Goal: Task Accomplishment & Management: Complete application form

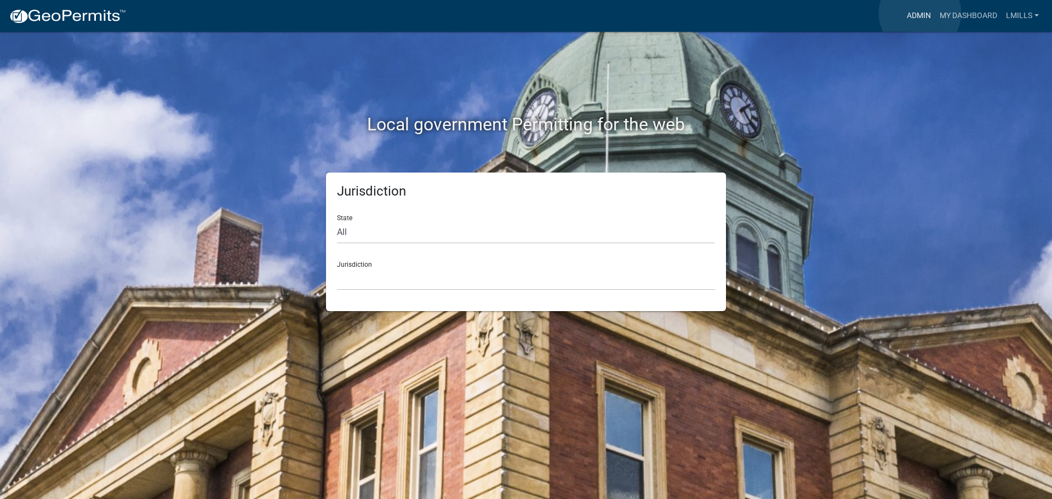
click at [920, 13] on link "Admin" at bounding box center [918, 15] width 33 height 21
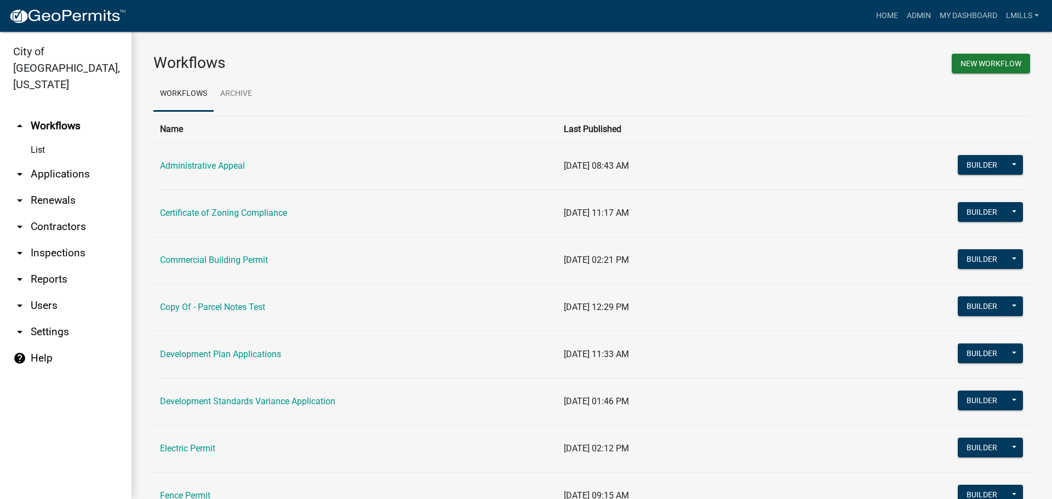
drag, startPoint x: 60, startPoint y: 265, endPoint x: 50, endPoint y: 259, distance: 10.8
click at [60, 266] on link "arrow_drop_down Reports" at bounding box center [65, 279] width 131 height 26
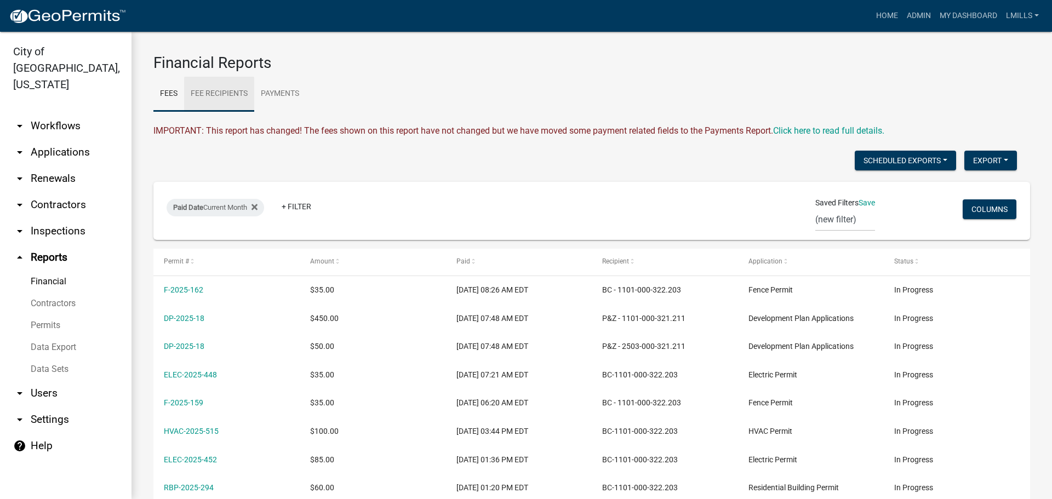
click at [230, 96] on link "Fee Recipients" at bounding box center [219, 94] width 70 height 35
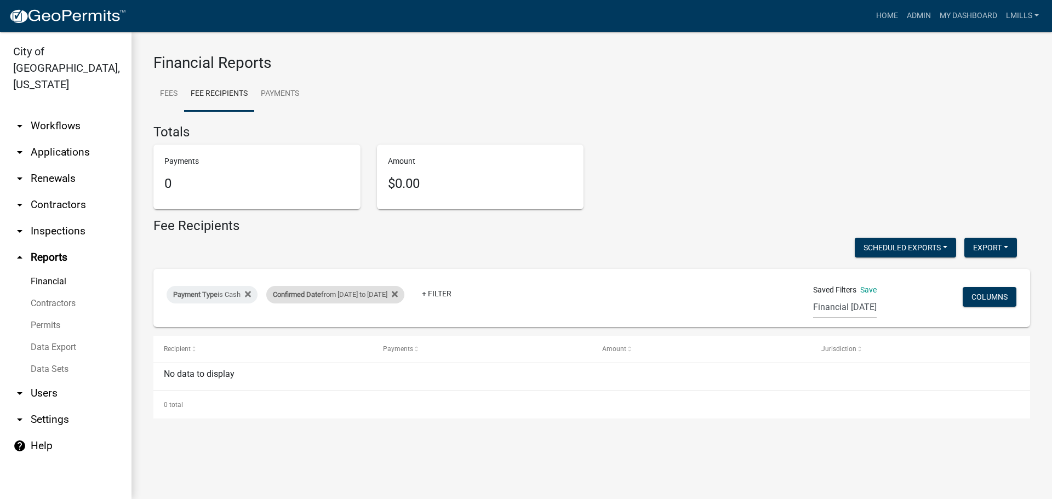
click at [331, 294] on div "Confirmed Date from [DATE] to [DATE]" at bounding box center [335, 295] width 138 height 18
select select "custom"
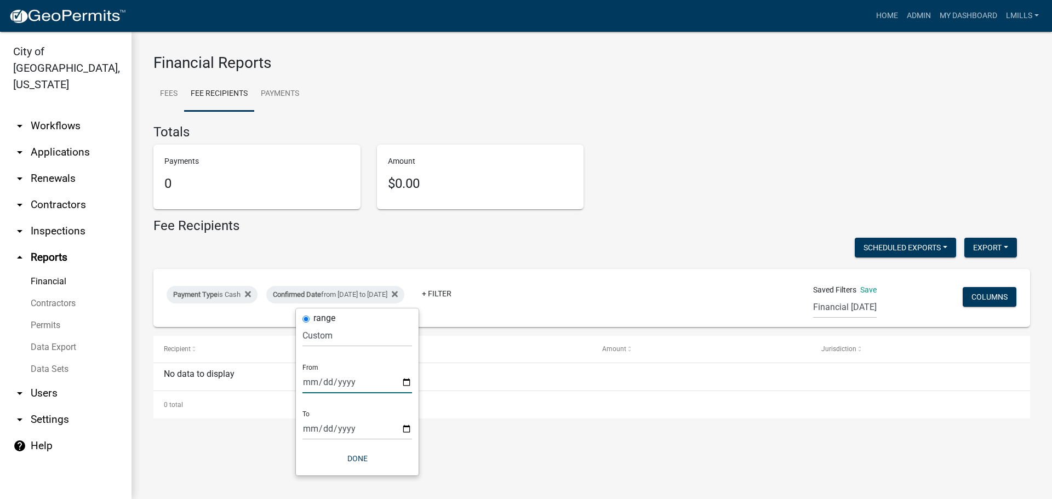
click at [405, 384] on input "[DATE]" at bounding box center [357, 382] width 110 height 22
type input "[DATE]"
click at [405, 425] on input "[DATE]" at bounding box center [357, 428] width 110 height 22
type input "[DATE]"
click at [362, 457] on button "Done" at bounding box center [357, 459] width 110 height 20
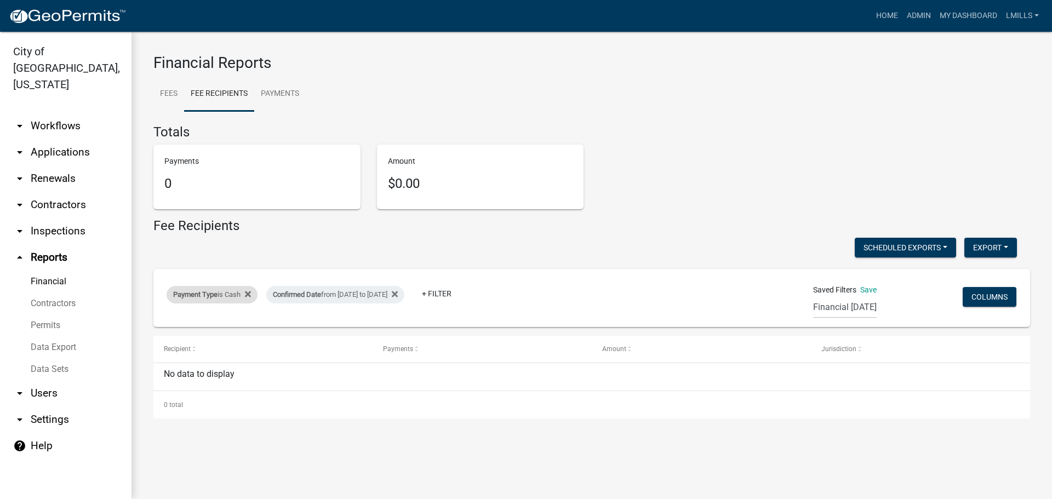
click at [220, 292] on div "Payment Type is Cash" at bounding box center [212, 295] width 91 height 18
click at [211, 340] on select "Select an option Online CreditCardPOS Check Cash" at bounding box center [213, 335] width 110 height 22
click at [160, 324] on select "Select an option Online CreditCardPOS Check Cash" at bounding box center [213, 335] width 110 height 22
click at [214, 337] on select "Select an option Online CreditCardPOS Check Cash" at bounding box center [215, 335] width 110 height 22
select select "Online"
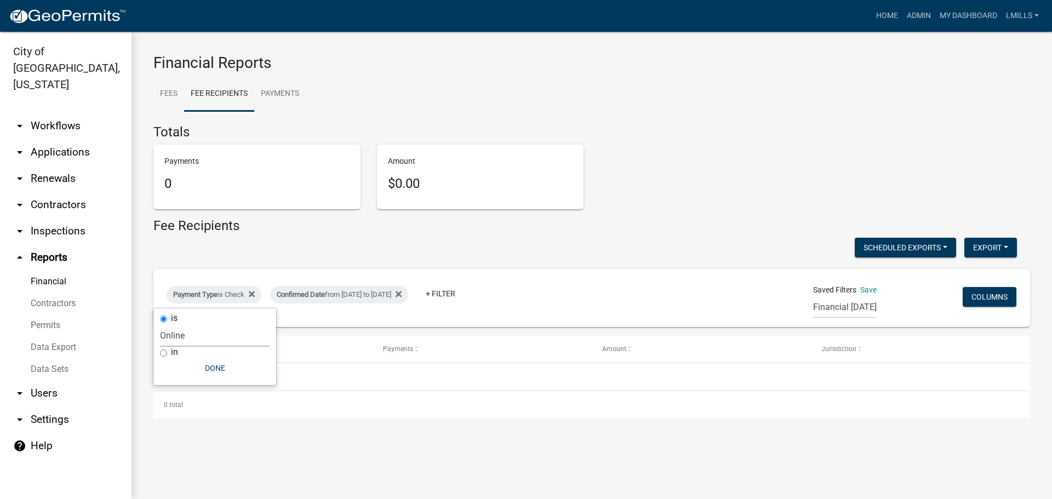
click at [161, 324] on select "Select an option Online CreditCardPOS Check Cash" at bounding box center [215, 335] width 110 height 22
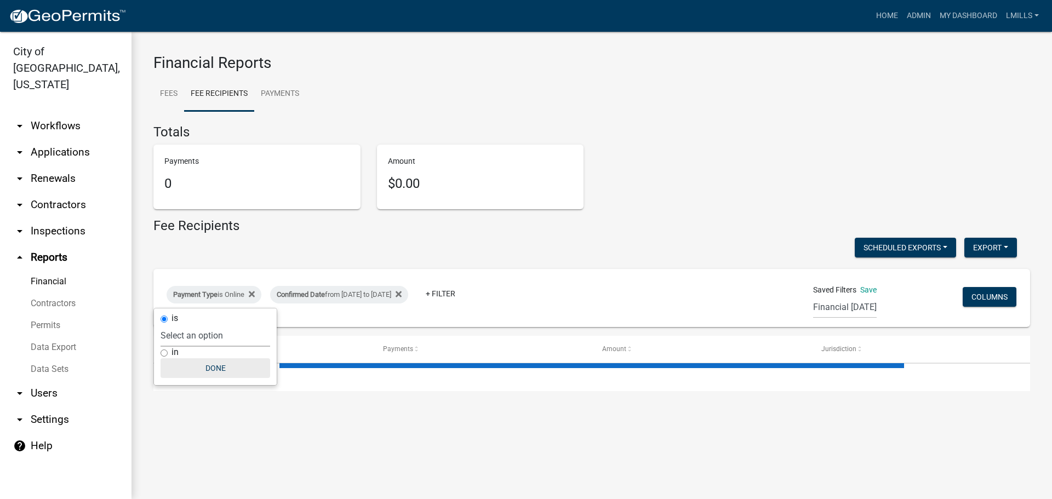
click at [218, 373] on button "Done" at bounding box center [216, 368] width 110 height 20
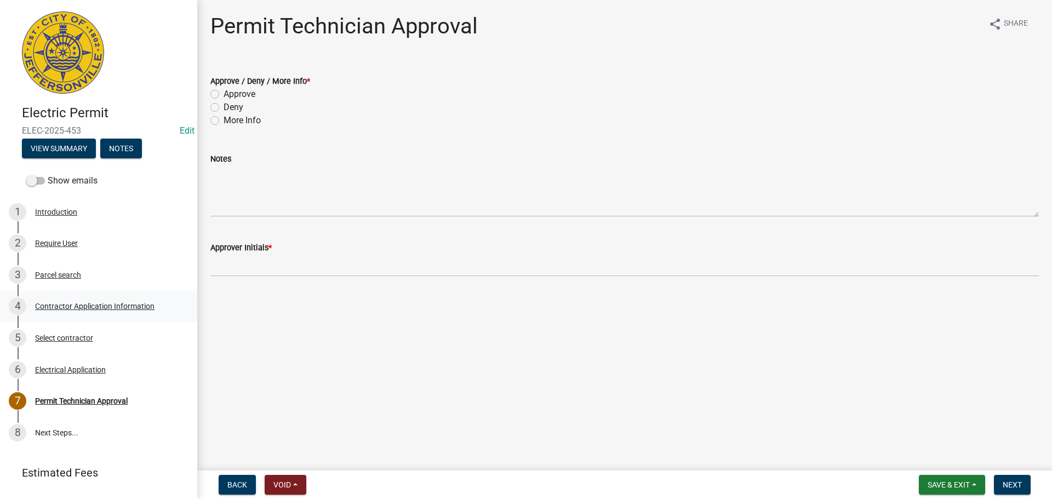
click at [105, 303] on div "Contractor Application Information" at bounding box center [94, 306] width 119 height 8
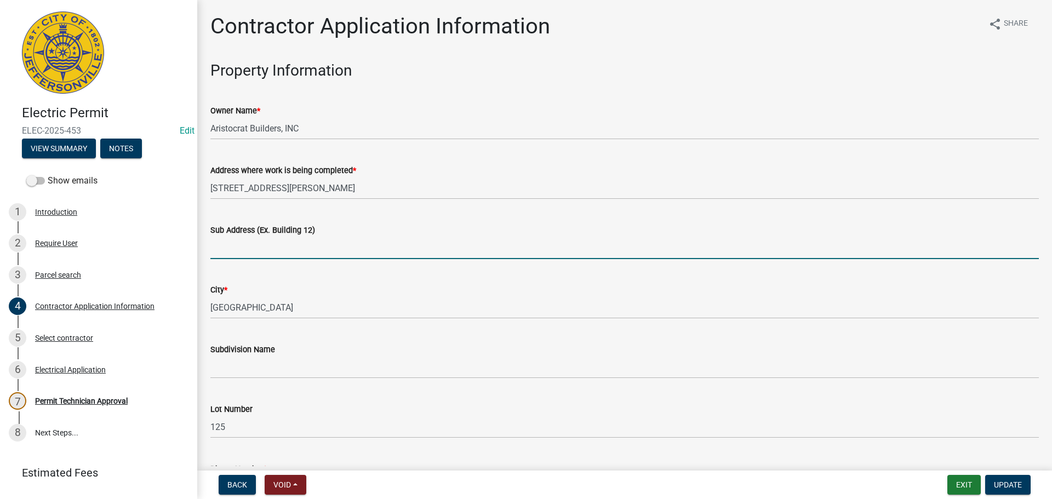
click at [327, 249] on input "Sub Address (Ex. Building 12)" at bounding box center [624, 248] width 828 height 22
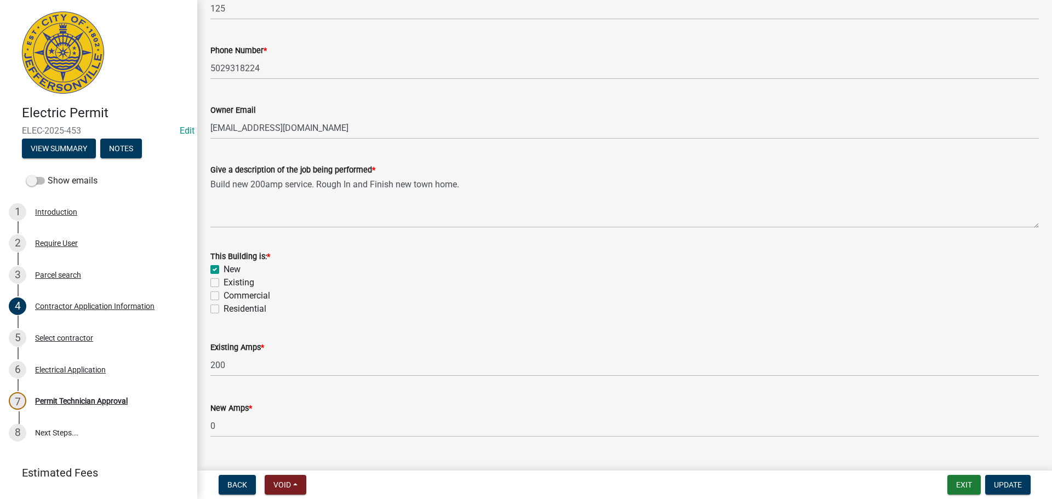
scroll to position [438, 0]
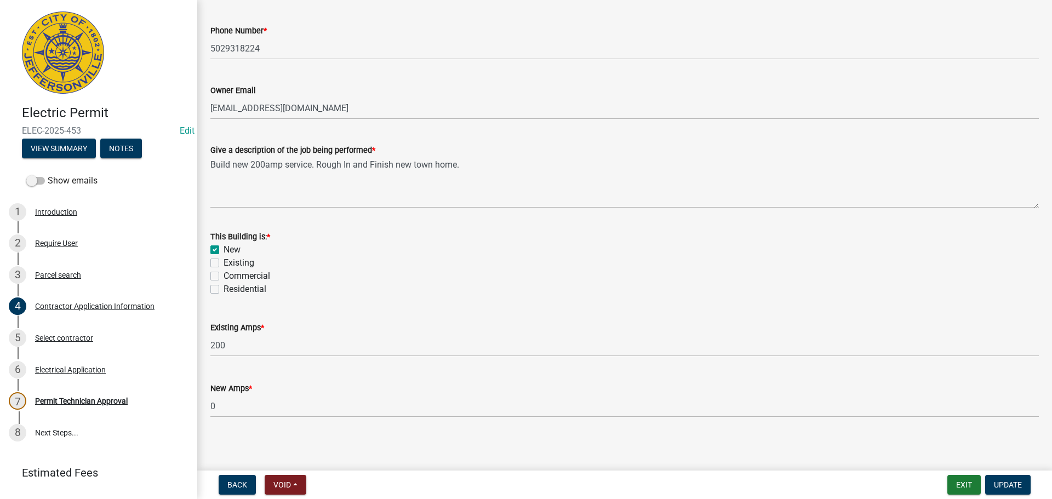
type input "3210 Asher Way"
click at [246, 288] on label "Residential" at bounding box center [245, 289] width 43 height 13
click at [231, 288] on input "Residential" at bounding box center [227, 286] width 7 height 7
checkbox input "true"
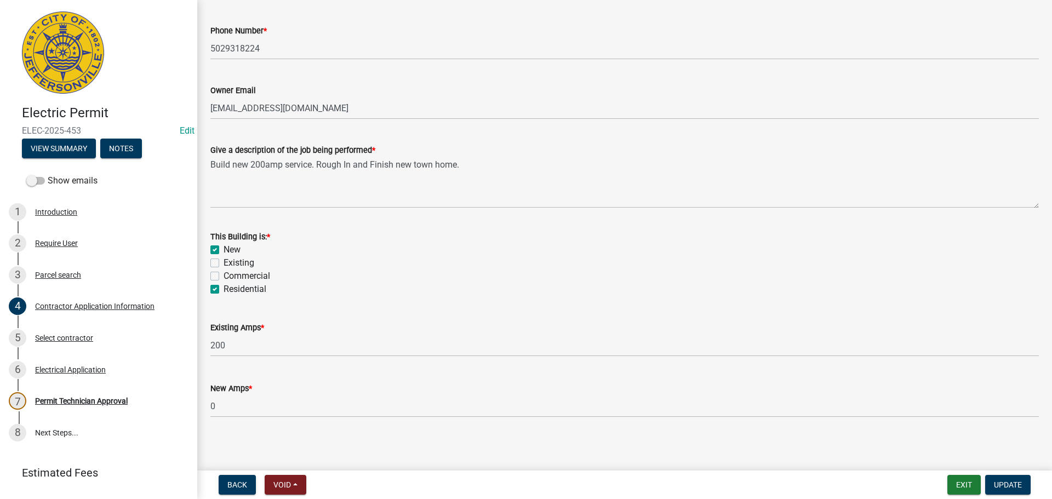
checkbox input "false"
checkbox input "true"
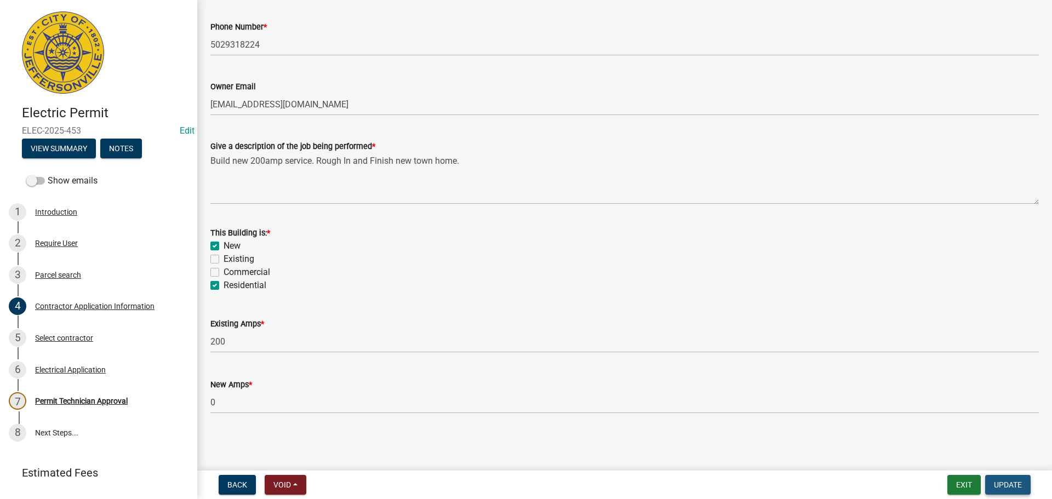
click at [1009, 484] on span "Update" at bounding box center [1008, 484] width 28 height 9
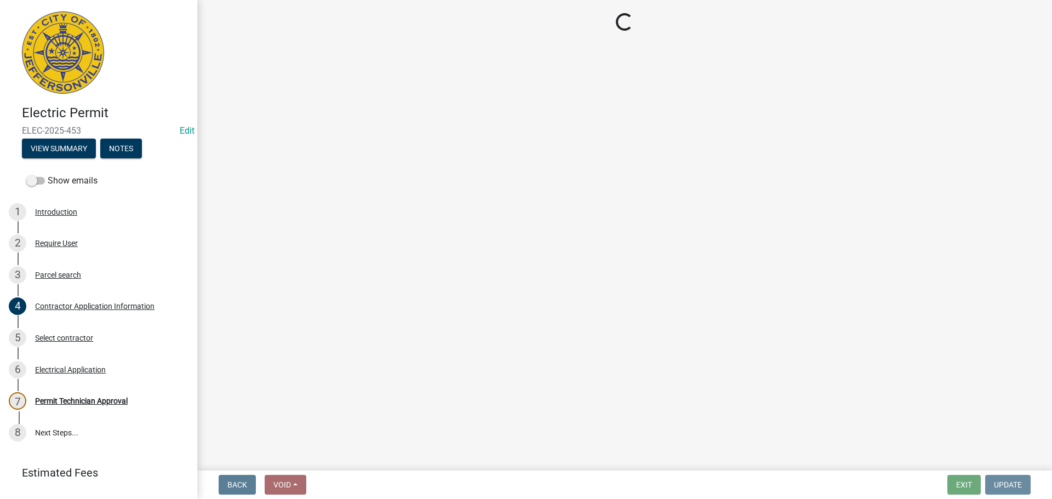
scroll to position [0, 0]
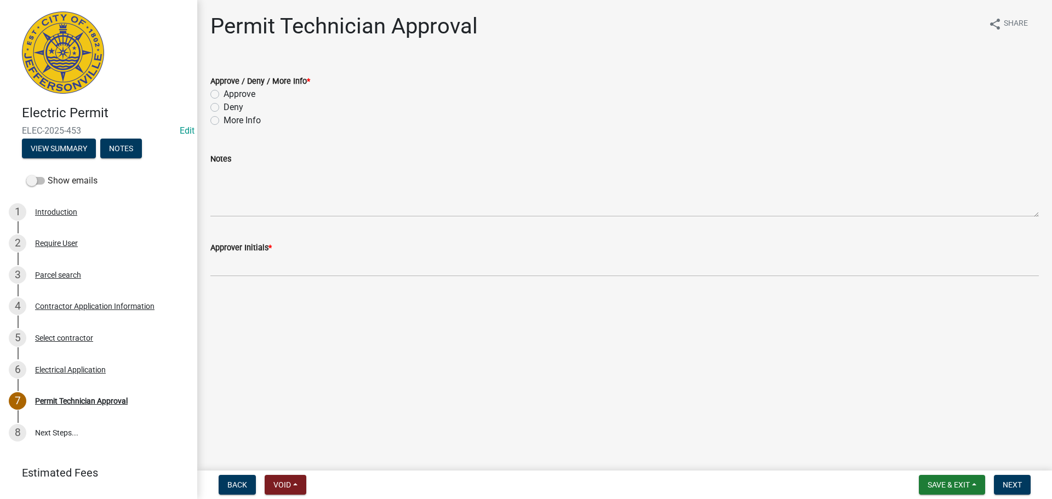
click at [229, 92] on label "Approve" at bounding box center [240, 94] width 32 height 13
click at [229, 92] on input "Approve" at bounding box center [227, 91] width 7 height 7
radio input "true"
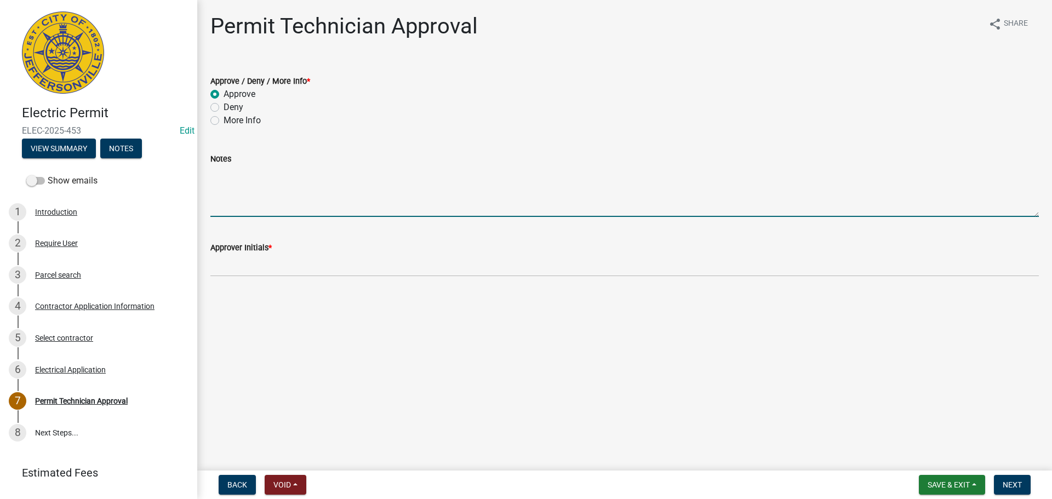
click at [281, 209] on textarea "Notes" at bounding box center [624, 190] width 828 height 51
type textarea "No Temp pole"
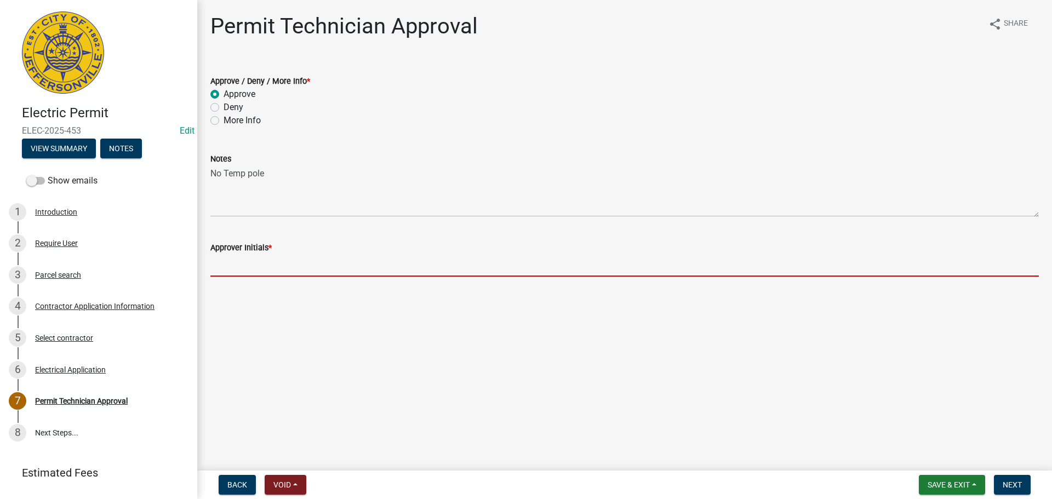
click at [276, 265] on input "Approver Initials *" at bounding box center [624, 265] width 828 height 22
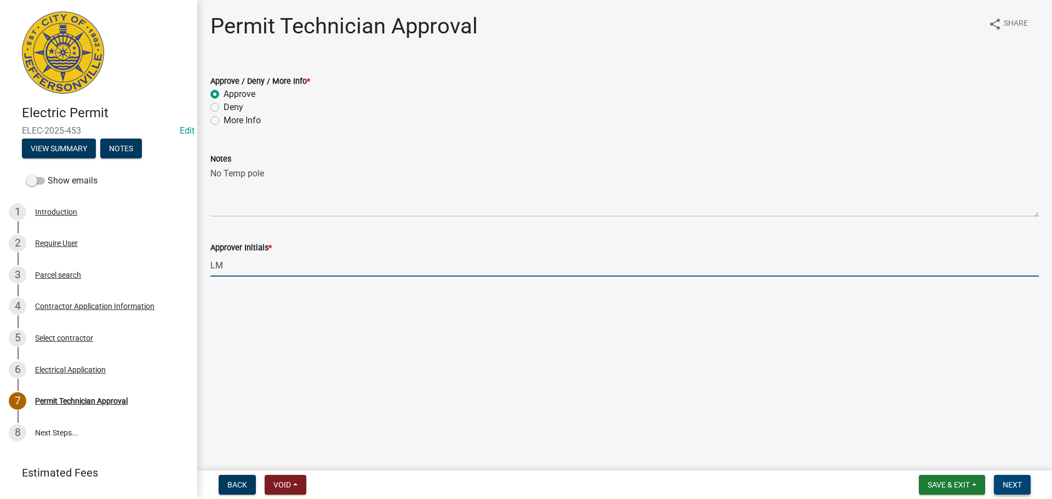
type input "LM"
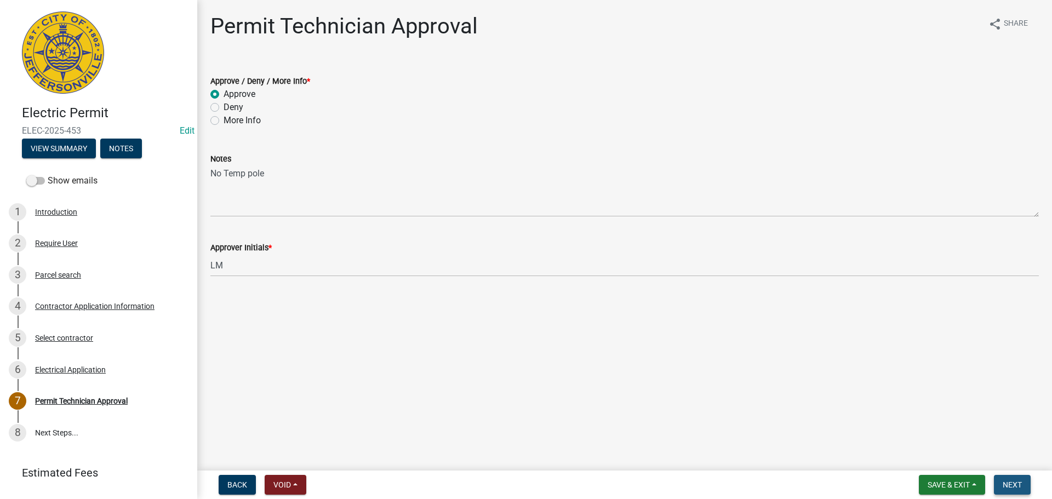
click at [1016, 483] on span "Next" at bounding box center [1012, 484] width 19 height 9
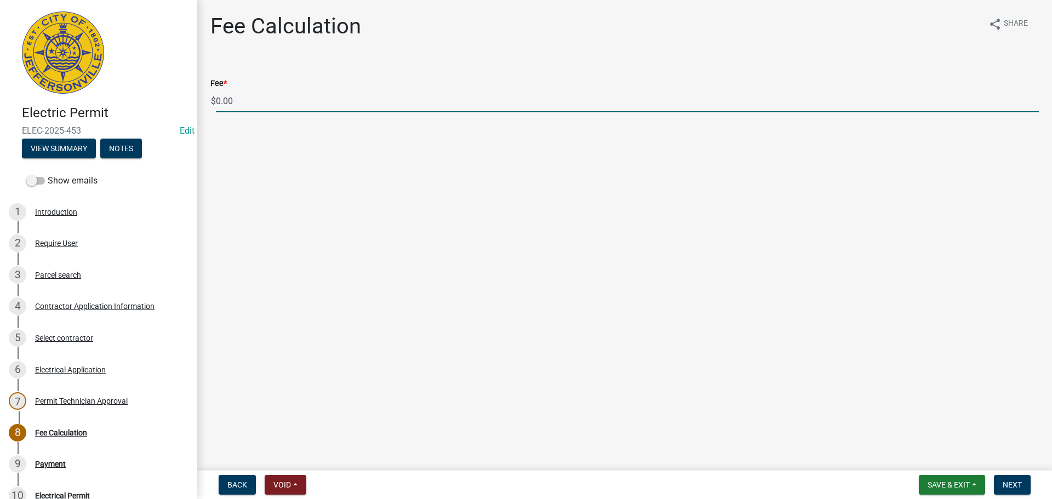
drag, startPoint x: 293, startPoint y: 104, endPoint x: 205, endPoint y: 104, distance: 87.1
click at [205, 104] on div "Fee * $ 0.00" at bounding box center [624, 86] width 845 height 51
type input "100.00"
click at [1012, 488] on span "Next" at bounding box center [1012, 484] width 19 height 9
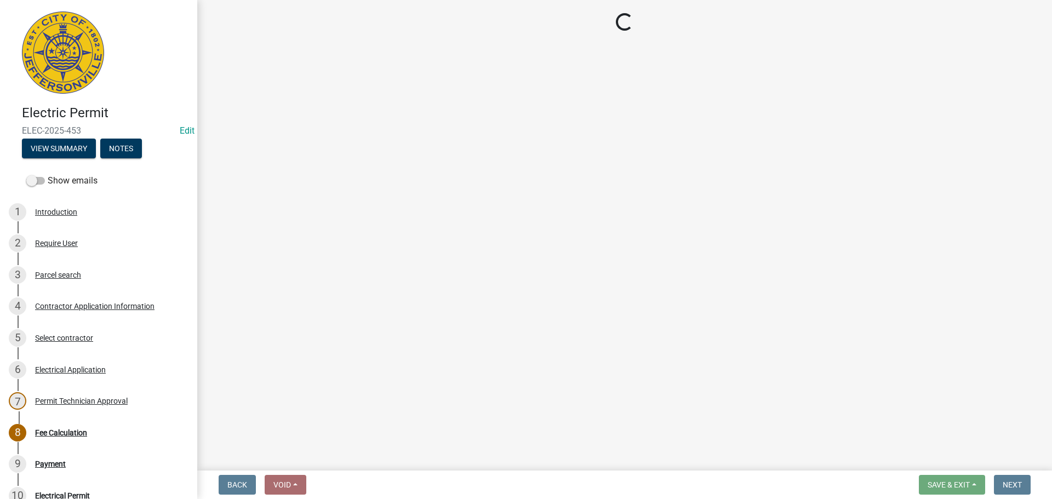
select select "3: 3"
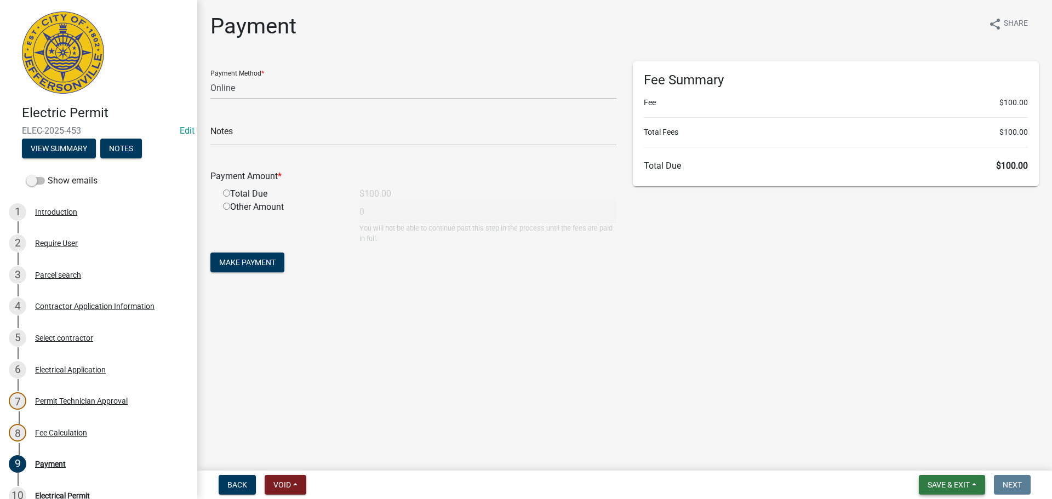
click at [953, 483] on span "Save & Exit" at bounding box center [948, 484] width 42 height 9
click at [944, 455] on button "Save & Exit" at bounding box center [941, 456] width 88 height 26
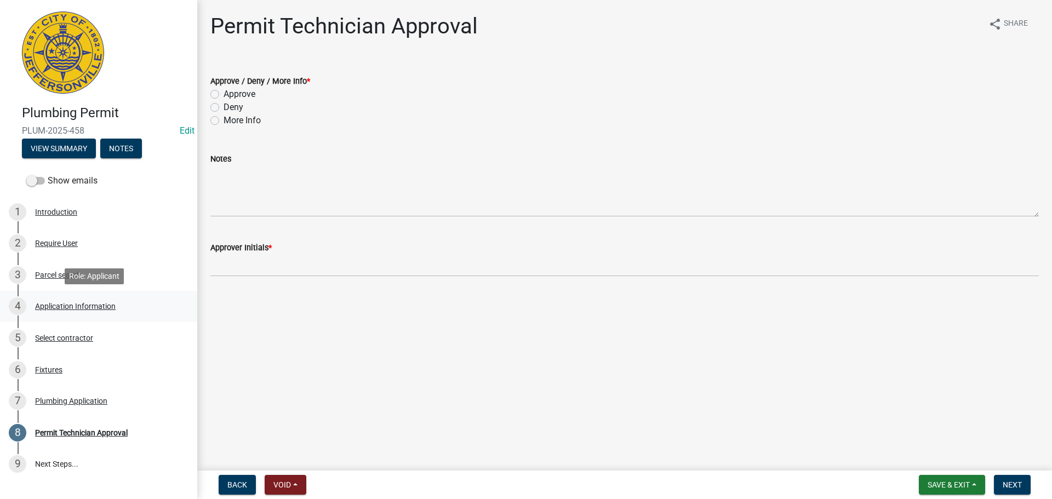
click at [68, 306] on div "Application Information" at bounding box center [75, 306] width 81 height 8
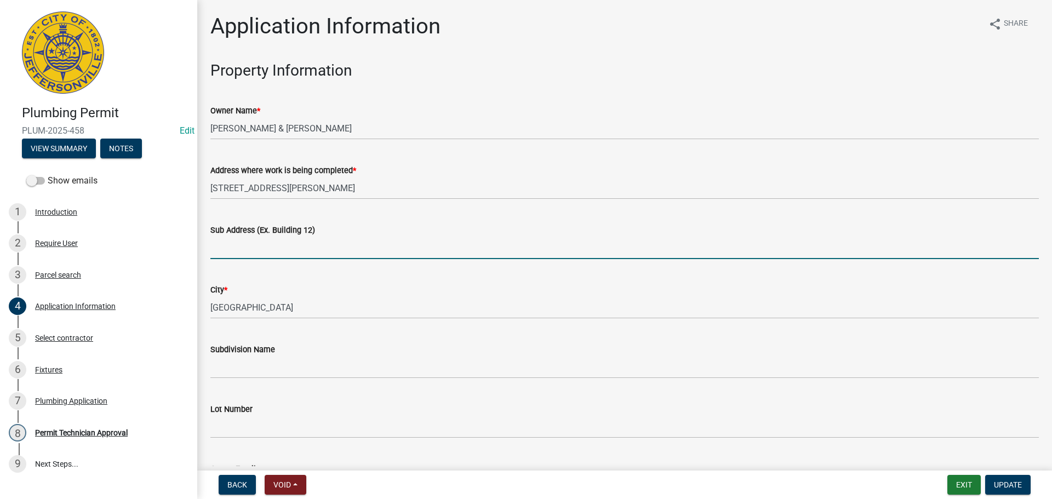
click at [333, 251] on input "Sub Address (Ex. Building 12)" at bounding box center [624, 248] width 828 height 22
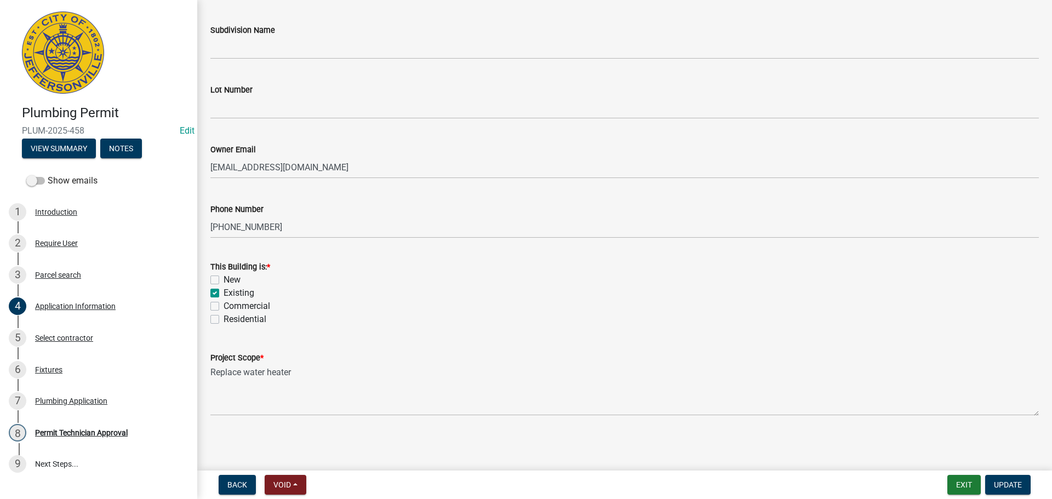
scroll to position [320, 0]
type input "2901 Browning Place"
click at [224, 318] on label "Residential" at bounding box center [245, 318] width 43 height 13
click at [224, 318] on input "Residential" at bounding box center [227, 315] width 7 height 7
checkbox input "true"
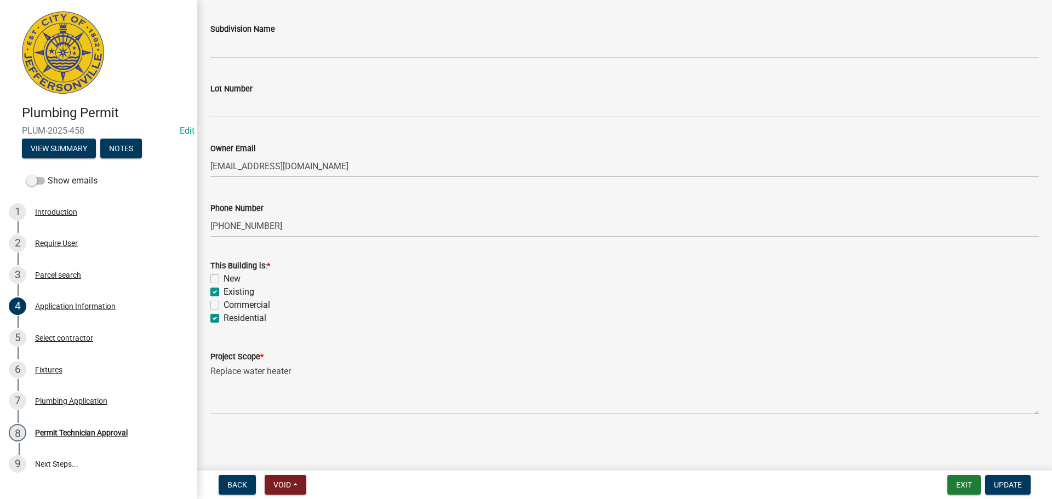
checkbox input "false"
checkbox input "true"
checkbox input "false"
checkbox input "true"
click at [1007, 488] on span "Update" at bounding box center [1008, 484] width 28 height 9
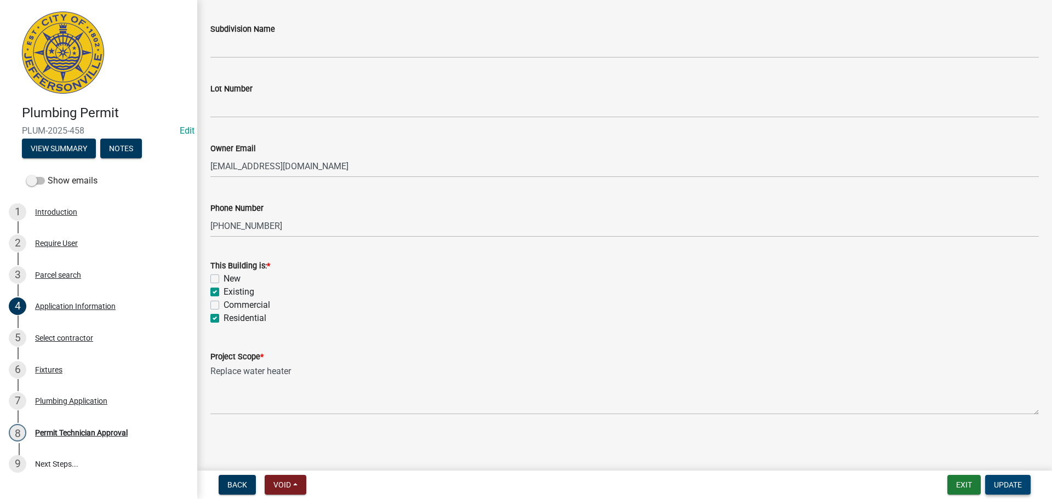
scroll to position [0, 0]
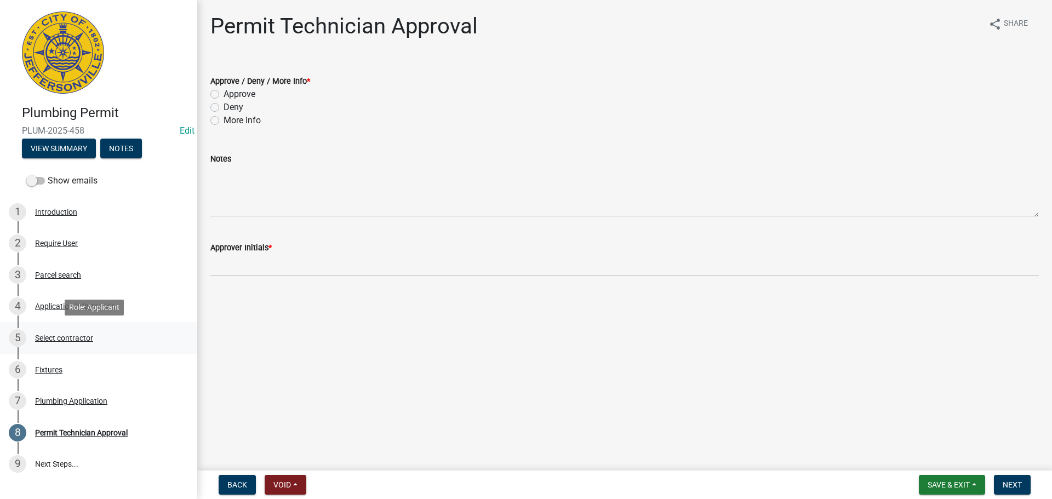
click at [54, 339] on div "Select contractor" at bounding box center [64, 338] width 58 height 8
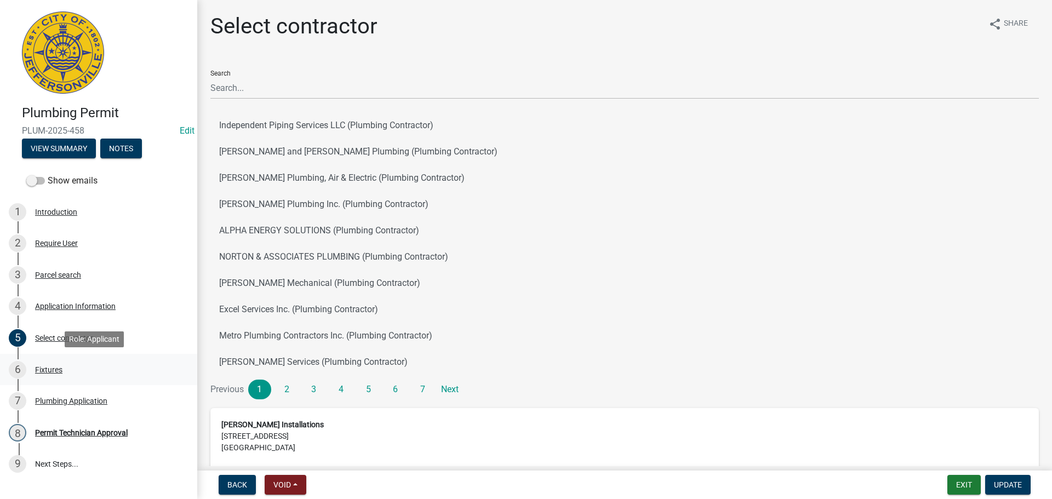
click at [47, 370] on div "Fixtures" at bounding box center [48, 370] width 27 height 8
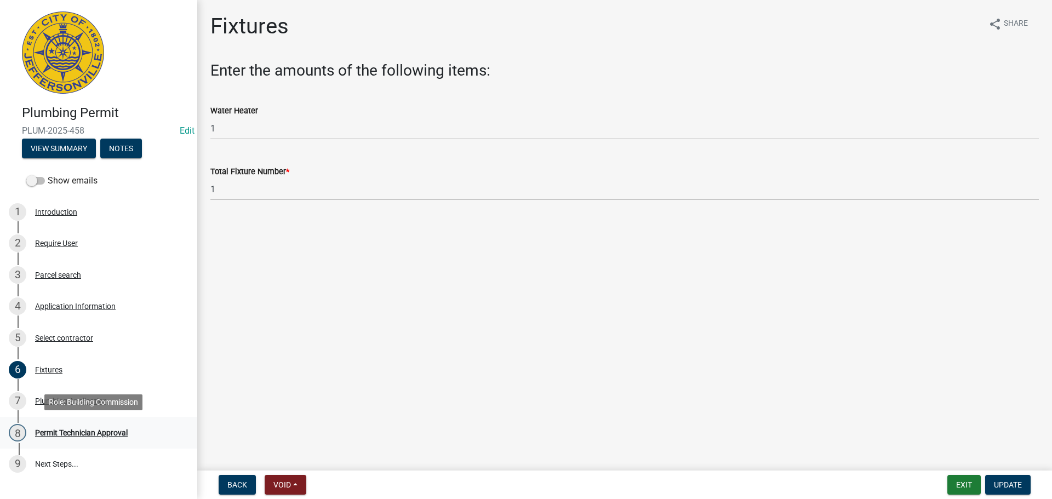
click at [61, 431] on div "Permit Technician Approval" at bounding box center [81, 433] width 93 height 8
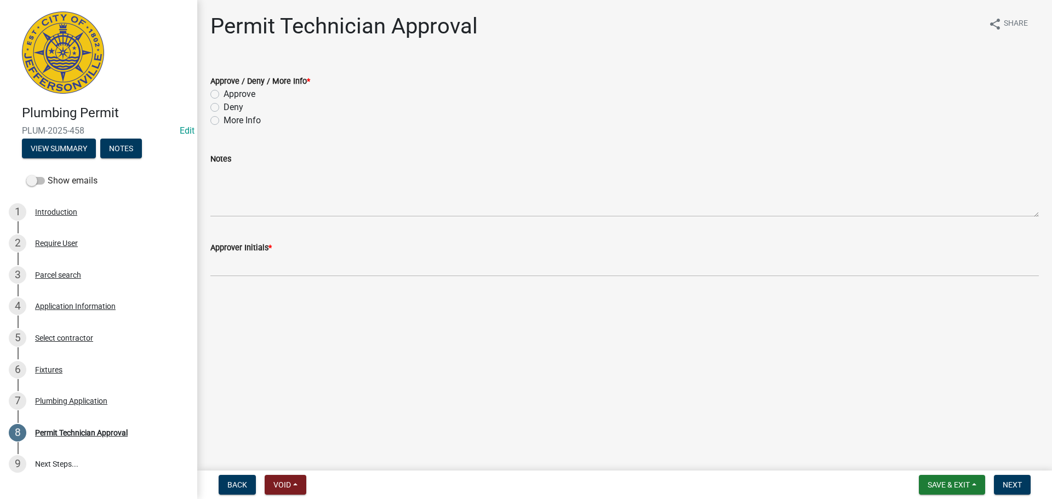
click at [239, 93] on label "Approve" at bounding box center [240, 94] width 32 height 13
click at [231, 93] on input "Approve" at bounding box center [227, 91] width 7 height 7
radio input "true"
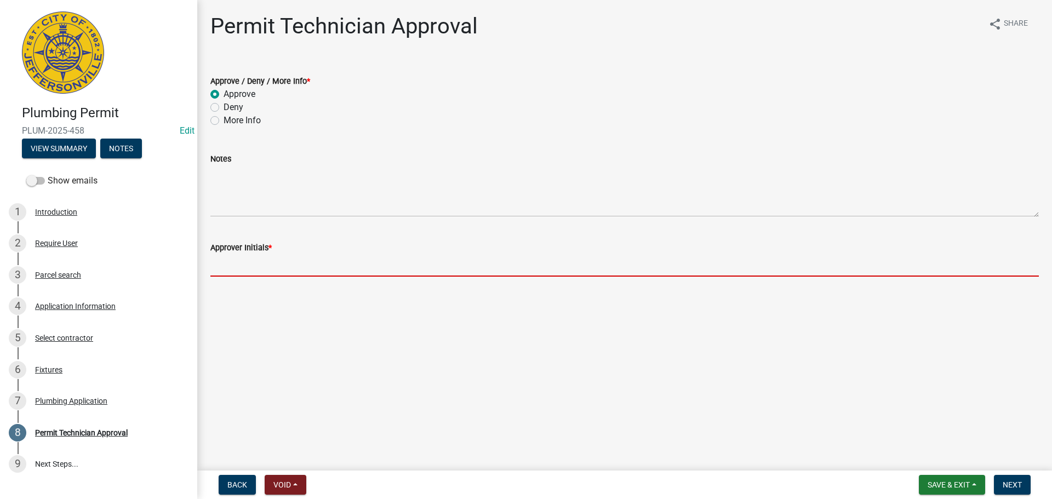
click at [240, 264] on input "Approver Initials *" at bounding box center [624, 265] width 828 height 22
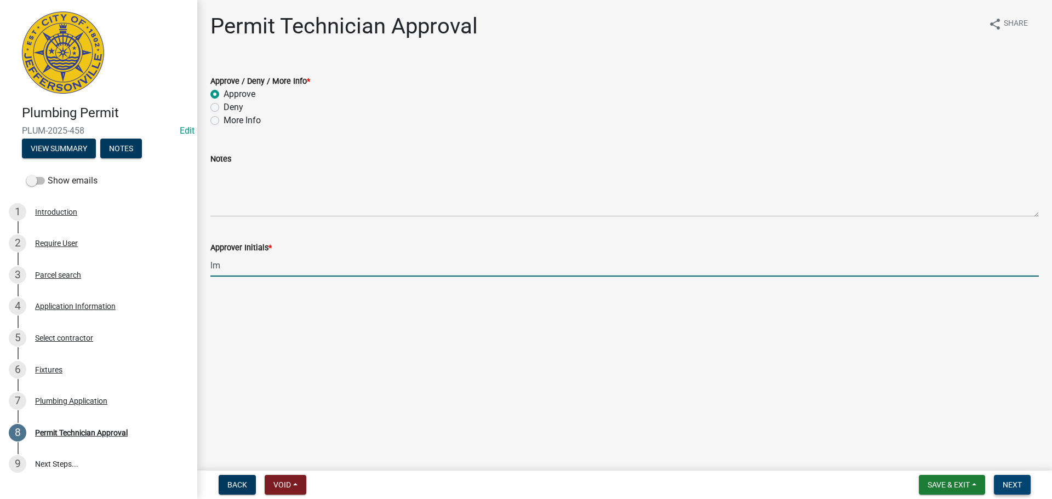
type input "lm"
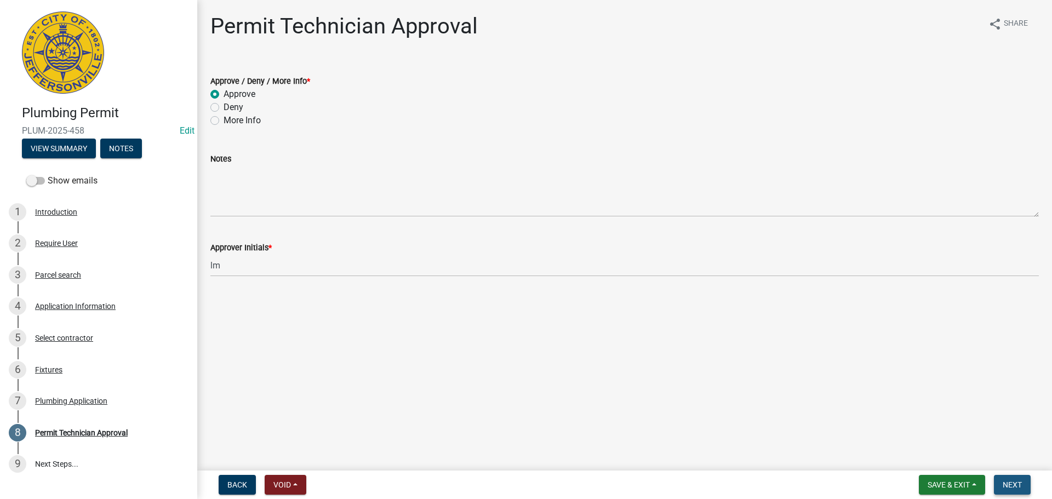
click at [1004, 482] on span "Next" at bounding box center [1012, 484] width 19 height 9
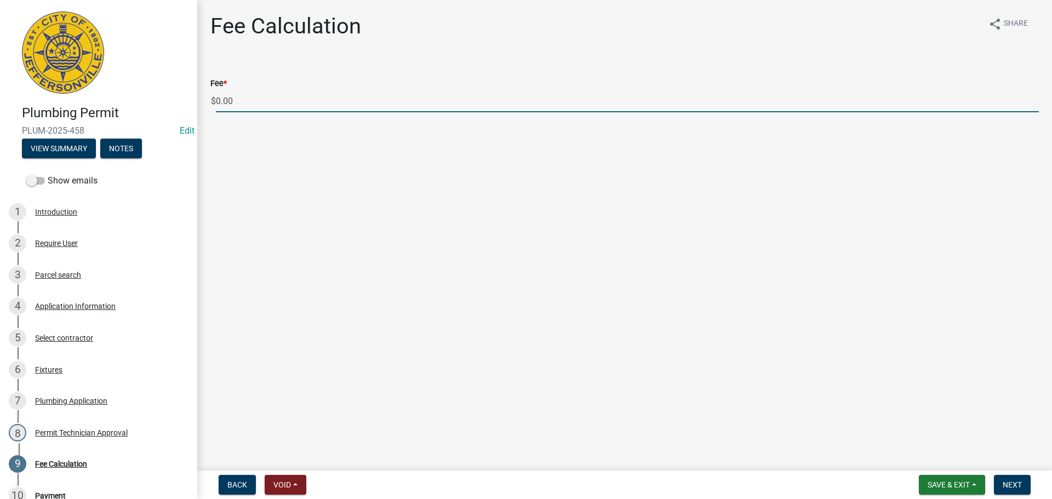
drag, startPoint x: 254, startPoint y: 97, endPoint x: 220, endPoint y: 98, distance: 34.0
click at [238, 98] on input "0.00" at bounding box center [627, 101] width 823 height 22
drag, startPoint x: 220, startPoint y: 98, endPoint x: 198, endPoint y: 98, distance: 22.5
click at [198, 98] on div "Fee Calculation share Share Fee * $ 0.00" at bounding box center [624, 72] width 855 height 119
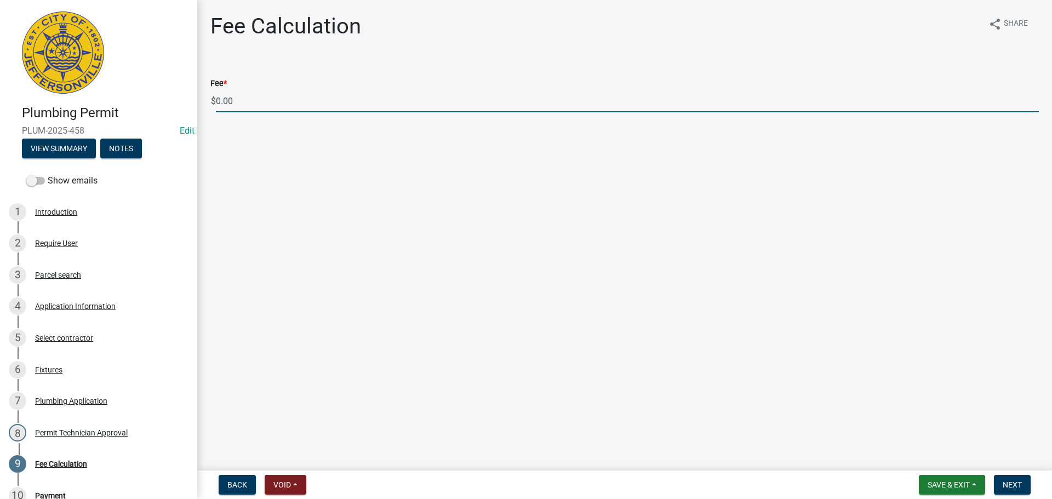
drag, startPoint x: 270, startPoint y: 103, endPoint x: 190, endPoint y: 102, distance: 80.0
click at [190, 102] on div "Plumbing Permit PLUM-2025-458 Edit View Summary Notes Show emails 1 Introductio…" at bounding box center [526, 249] width 1052 height 499
type input "35.00"
click at [1009, 482] on span "Next" at bounding box center [1012, 484] width 19 height 9
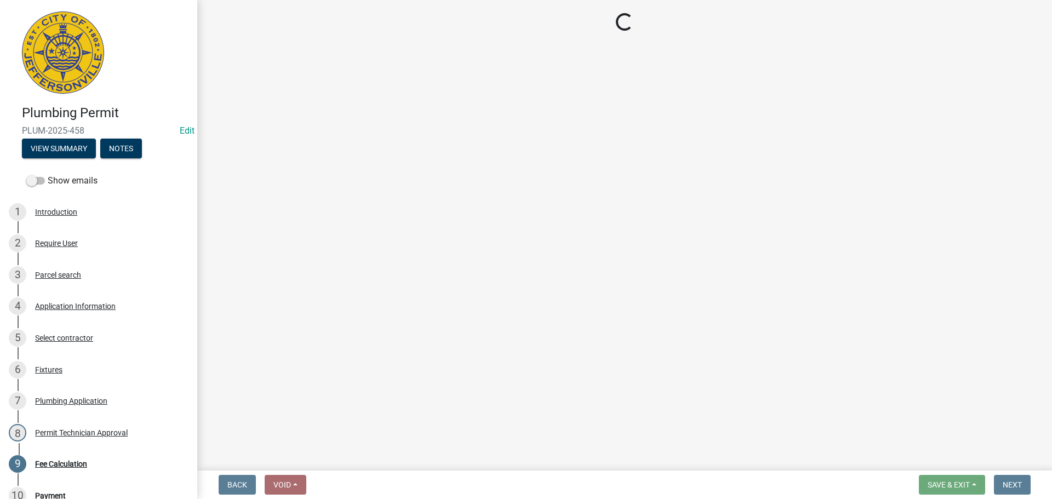
select select "3: 3"
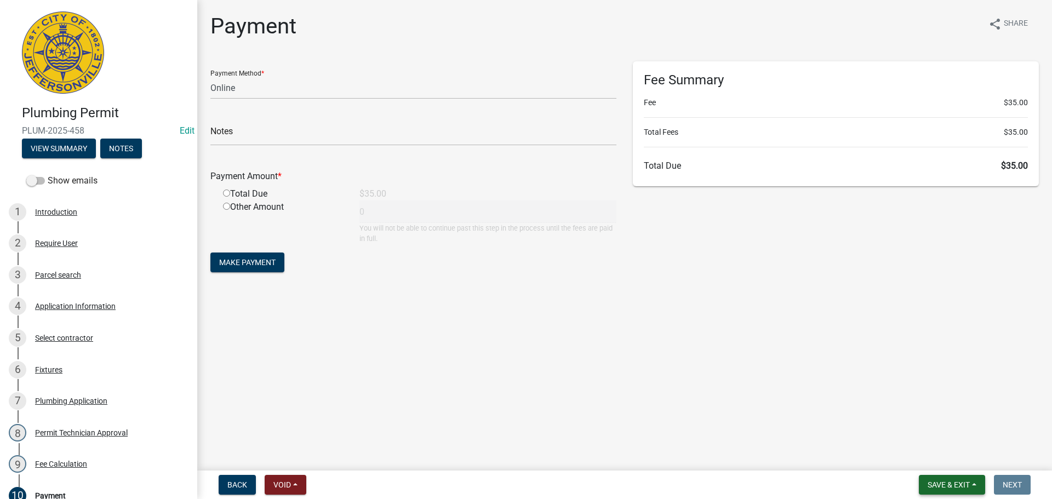
click at [957, 479] on button "Save & Exit" at bounding box center [952, 485] width 66 height 20
click at [962, 455] on button "Save & Exit" at bounding box center [941, 456] width 88 height 26
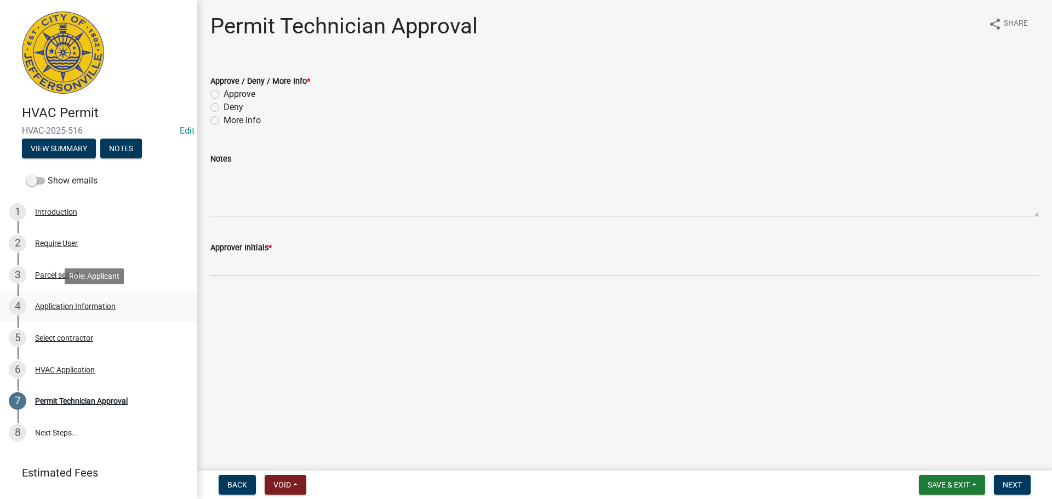
click at [86, 306] on div "Application Information" at bounding box center [75, 306] width 81 height 8
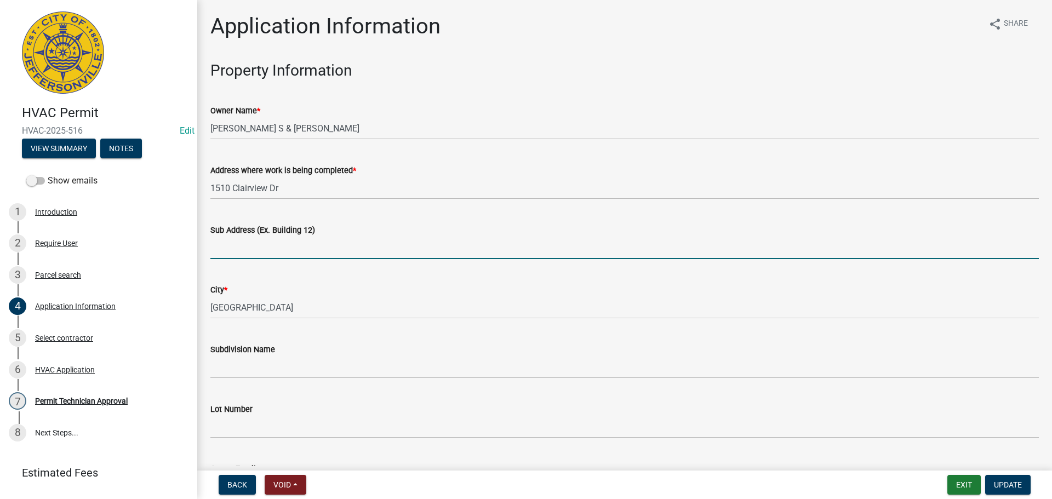
click at [276, 251] on input "Sub Address (Ex. Building 12)" at bounding box center [624, 248] width 828 height 22
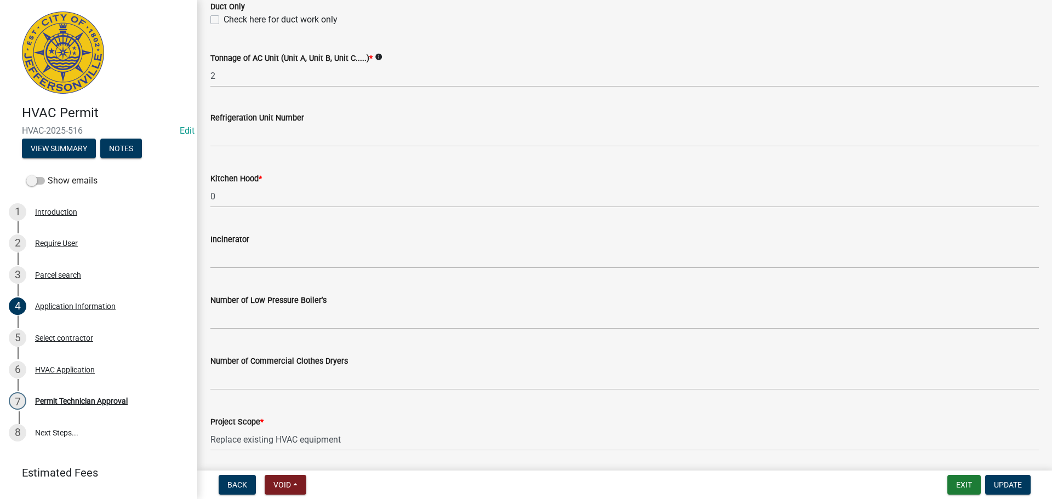
scroll to position [737, 0]
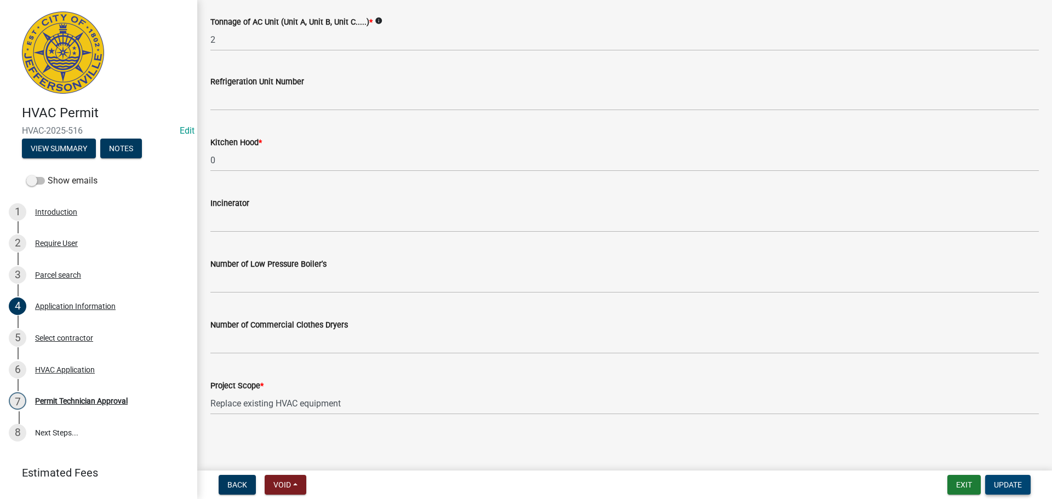
type input "[STREET_ADDRESS]"
click at [1006, 483] on span "Update" at bounding box center [1008, 484] width 28 height 9
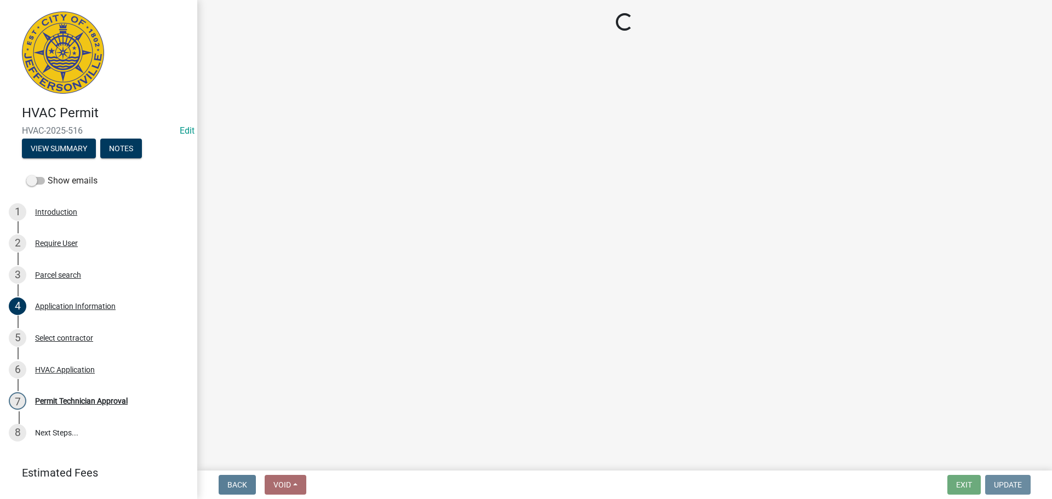
scroll to position [0, 0]
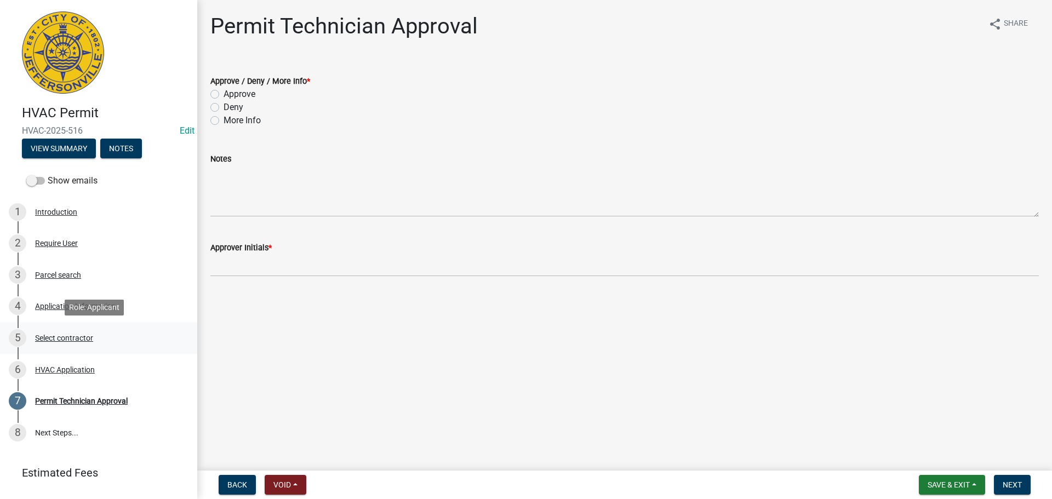
click at [51, 339] on div "Select contractor" at bounding box center [64, 338] width 58 height 8
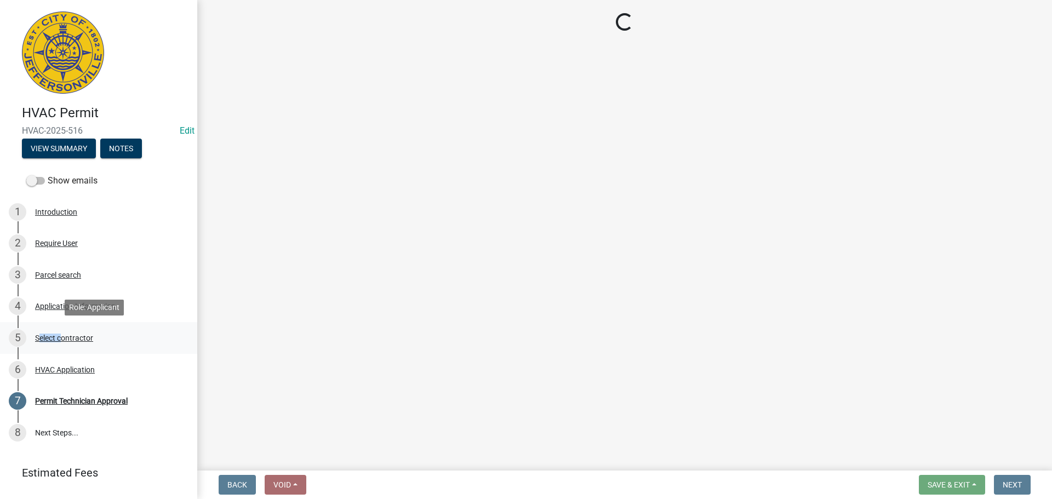
click at [51, 339] on div "Select contractor" at bounding box center [64, 338] width 58 height 8
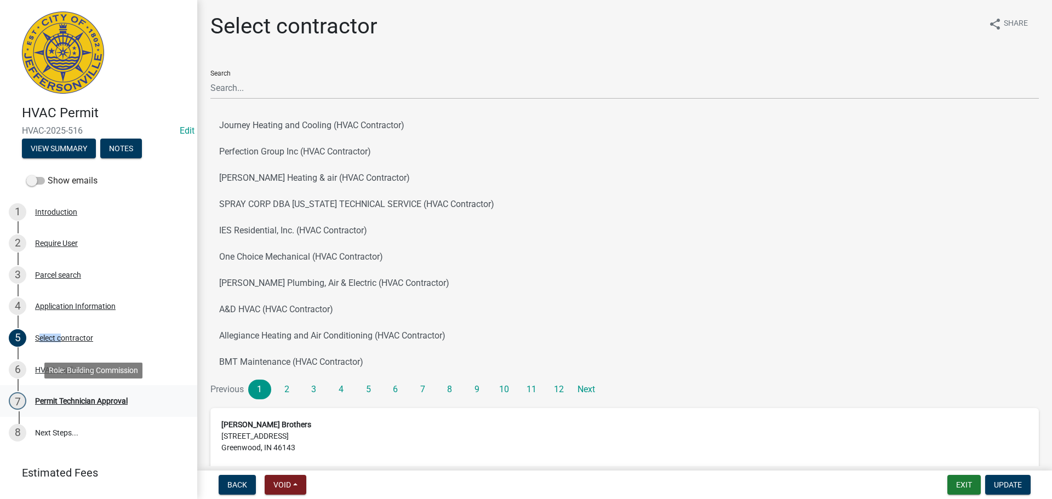
click at [56, 401] on div "Permit Technician Approval" at bounding box center [81, 401] width 93 height 8
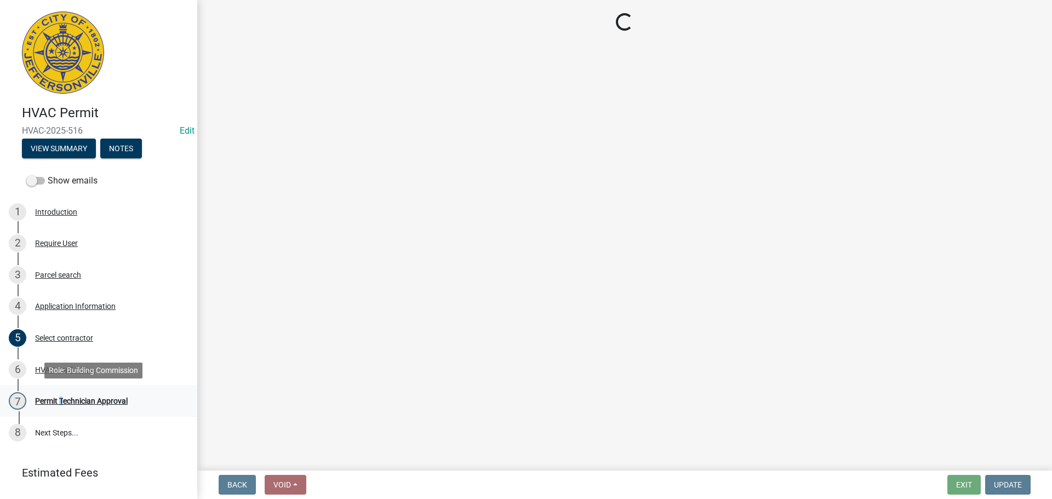
click at [56, 401] on div "Permit Technician Approval" at bounding box center [81, 401] width 93 height 8
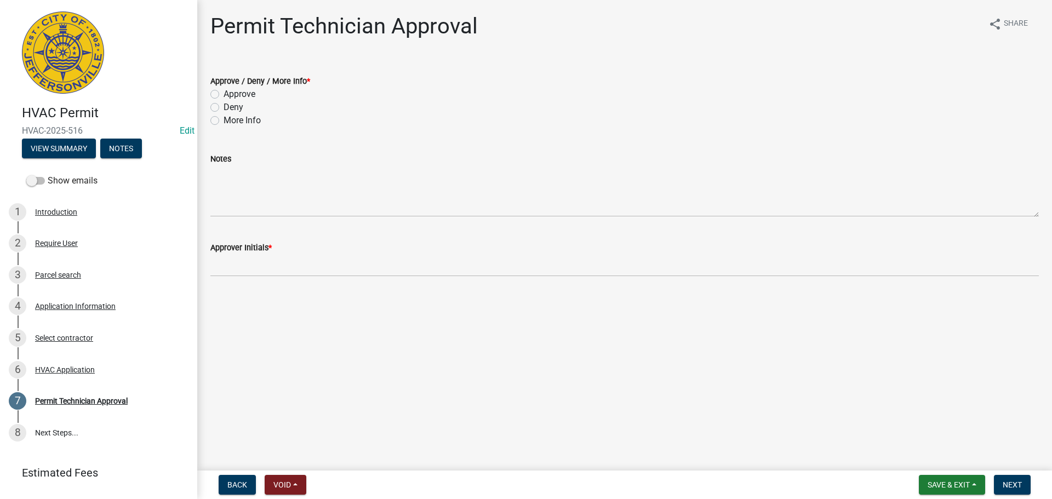
click at [224, 95] on label "Approve" at bounding box center [240, 94] width 32 height 13
click at [224, 95] on input "Approve" at bounding box center [227, 91] width 7 height 7
radio input "true"
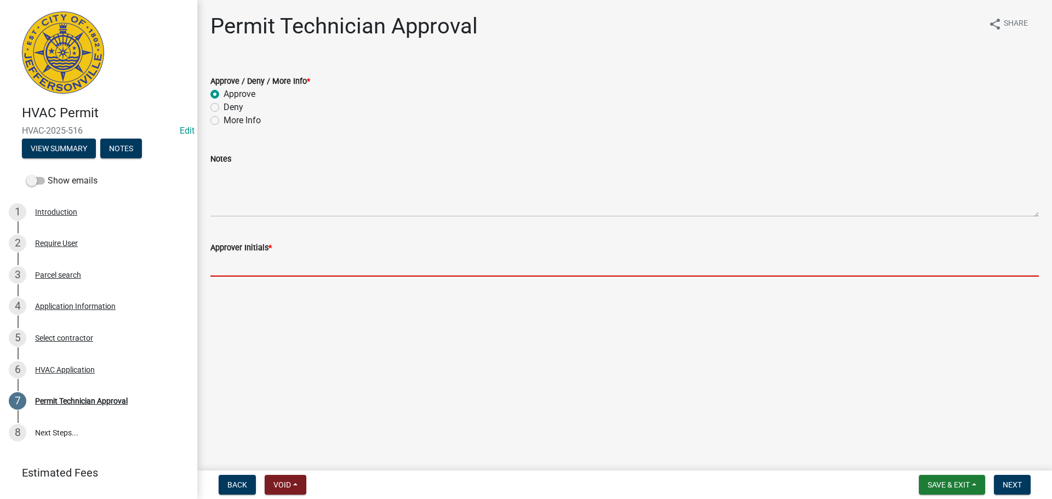
click at [244, 257] on input "Approver Initials *" at bounding box center [624, 265] width 828 height 22
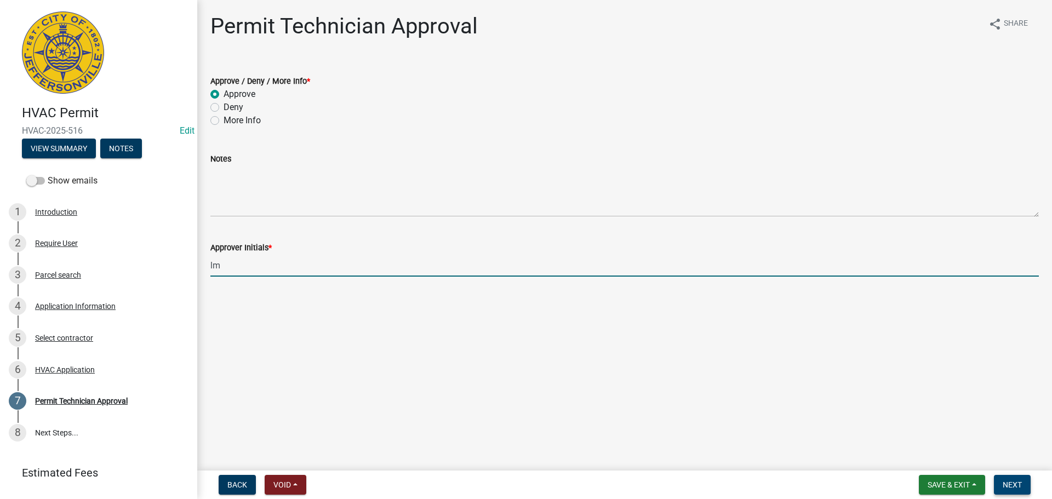
type input "lm"
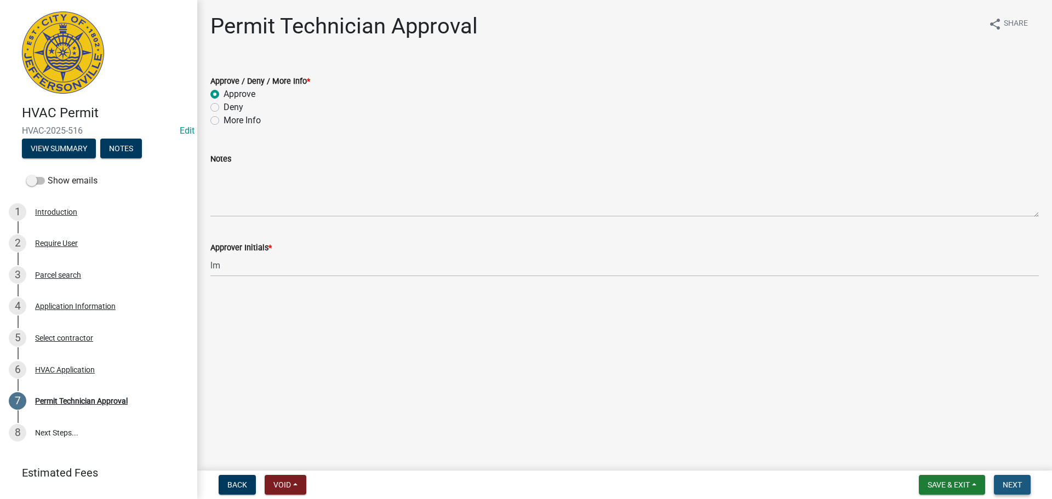
click at [1006, 480] on span "Next" at bounding box center [1012, 484] width 19 height 9
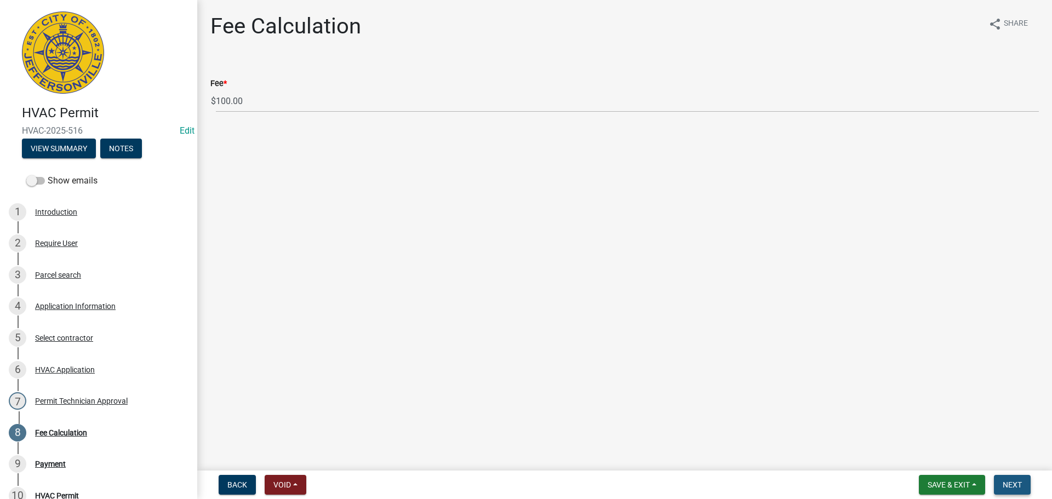
click at [1007, 480] on span "Next" at bounding box center [1012, 484] width 19 height 9
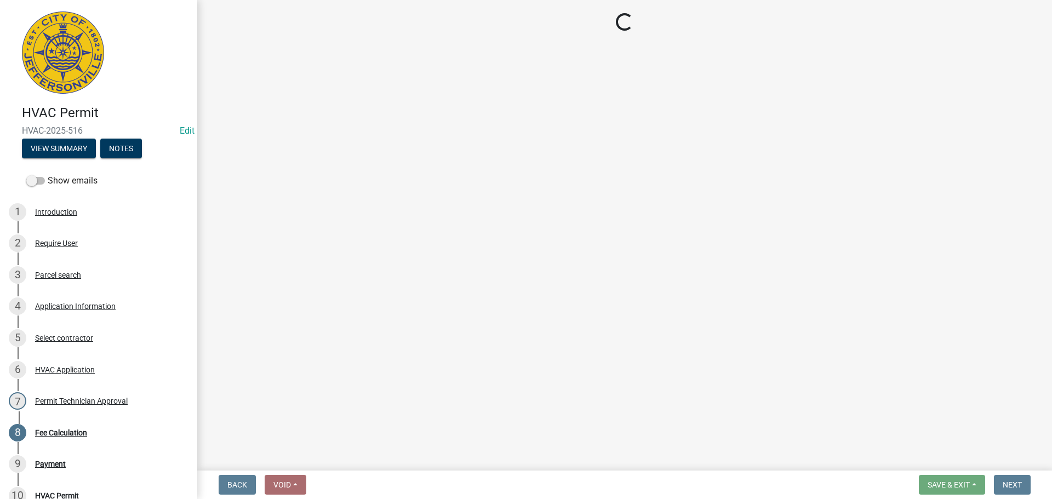
select select "3: 3"
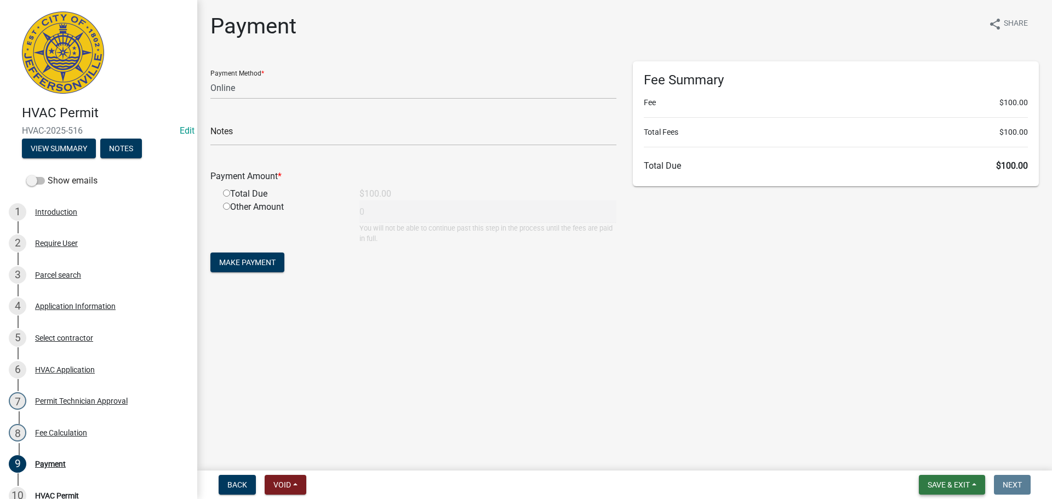
click at [947, 485] on span "Save & Exit" at bounding box center [948, 484] width 42 height 9
click at [942, 455] on button "Save & Exit" at bounding box center [941, 456] width 88 height 26
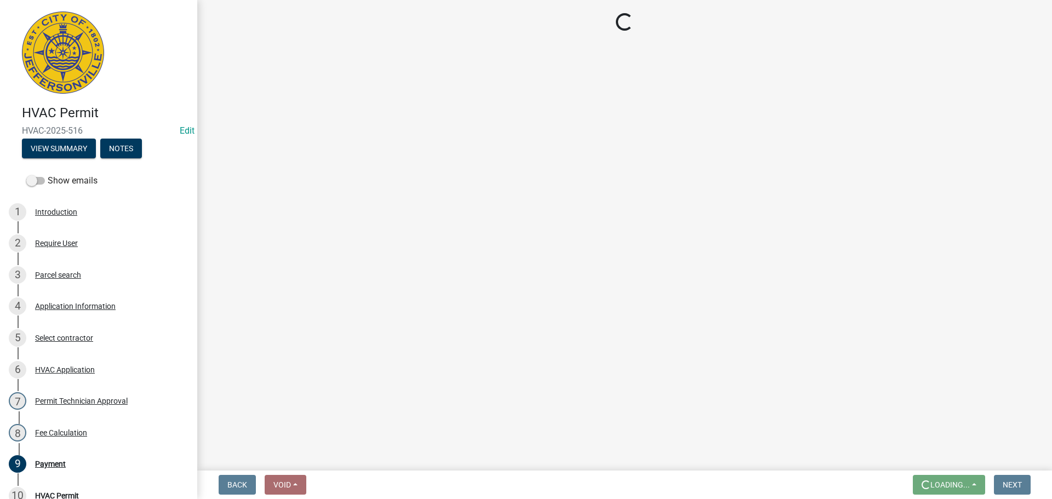
click at [942, 455] on main "Loading..." at bounding box center [624, 233] width 855 height 466
